Goal: Information Seeking & Learning: Learn about a topic

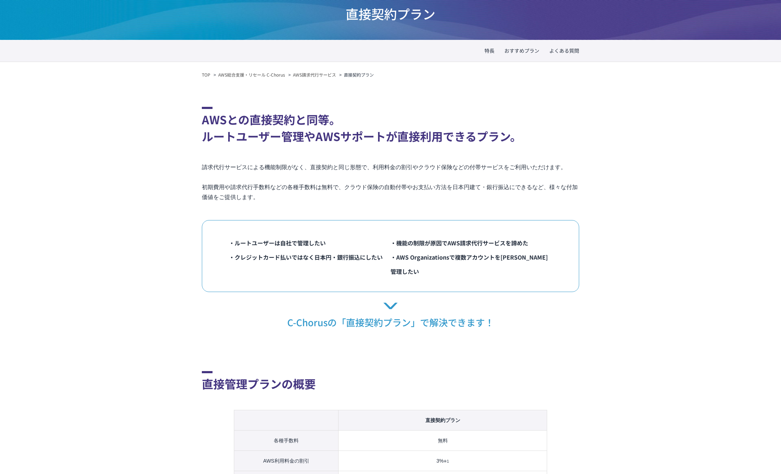
scroll to position [64, 0]
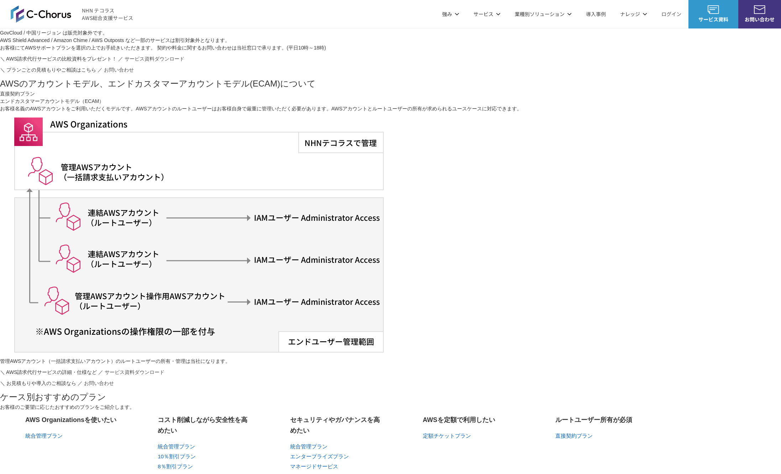
scroll to position [364, 0]
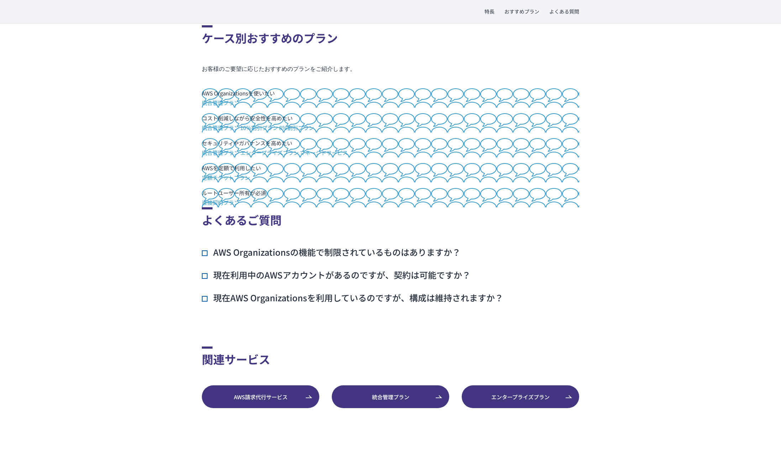
scroll to position [1100, 0]
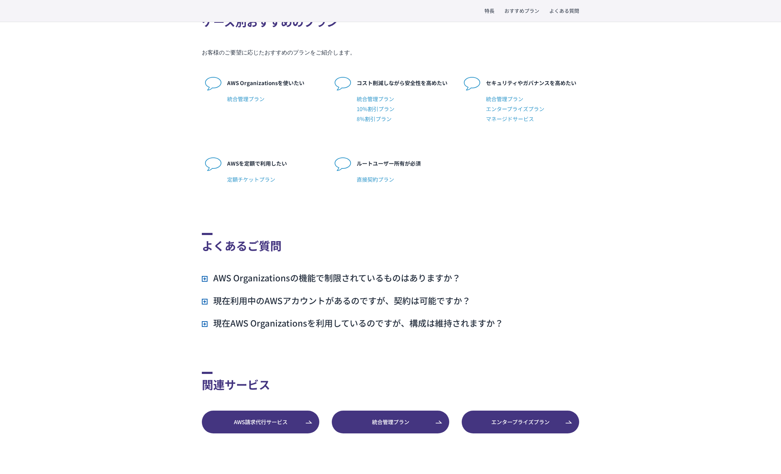
click at [203, 284] on h3 "AWS Organizationsの機能で制限されているものはありますか？" at bounding box center [331, 278] width 259 height 12
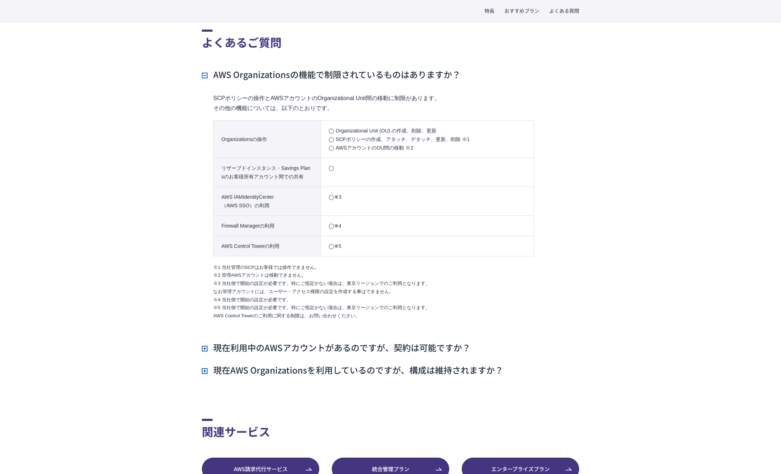
scroll to position [1304, 0]
